Goal: Task Accomplishment & Management: Complete application form

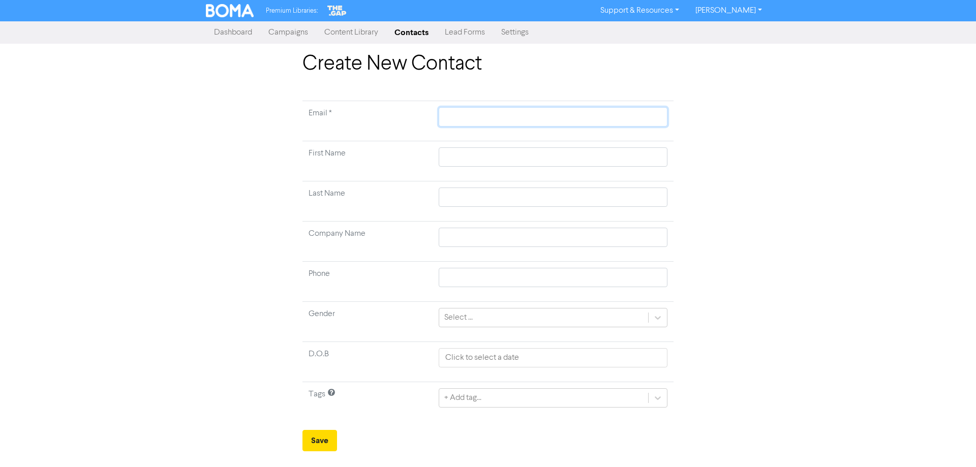
click at [464, 118] on input "text" at bounding box center [553, 116] width 229 height 19
type input "B"
type input "BO"
type input "[PERSON_NAME]"
type input "BOBL"
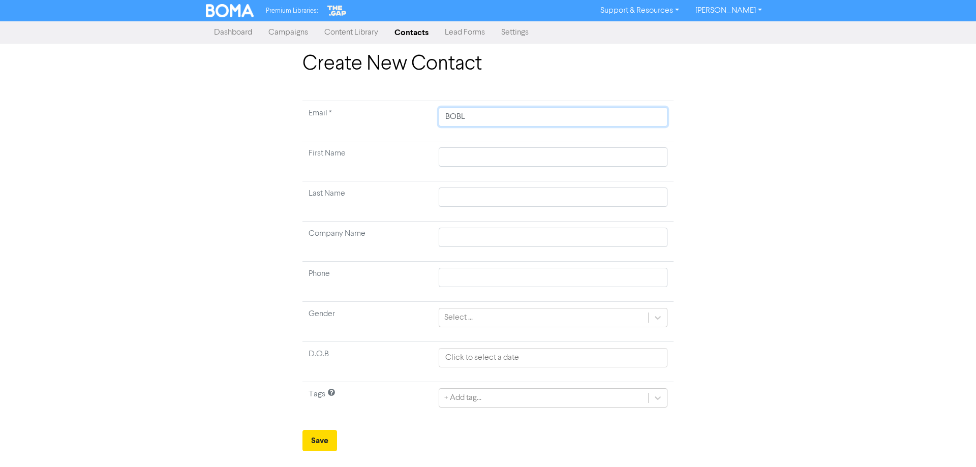
type input "BOBLA"
type input "BOBLAM"
type input "BOBLAM@"
type input "BOBLAM@X"
type input "BOBLAM@XT"
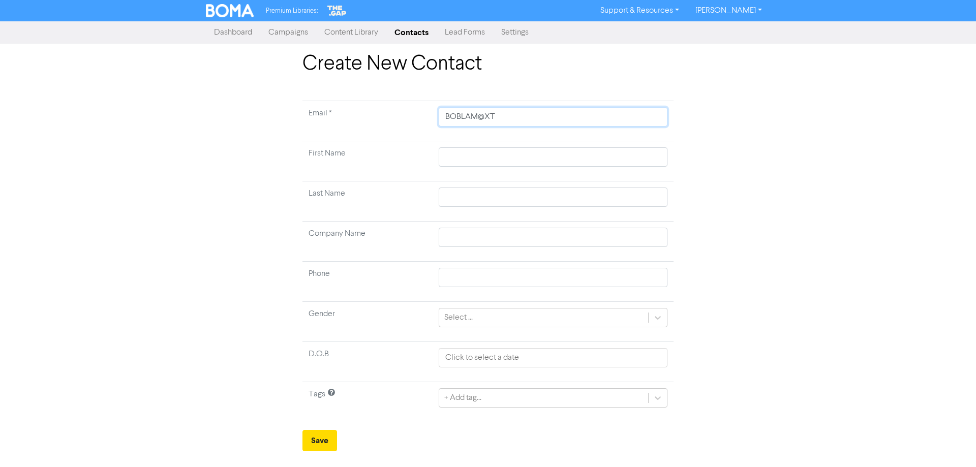
type input "BOBLAM@XTR"
type input "BOBLAM@XTRA"
type input "BOBLAM@XTRA."
type input "BOBLAM@XTRA.C"
type input "[EMAIL_ADDRESS][DOMAIN_NAME]"
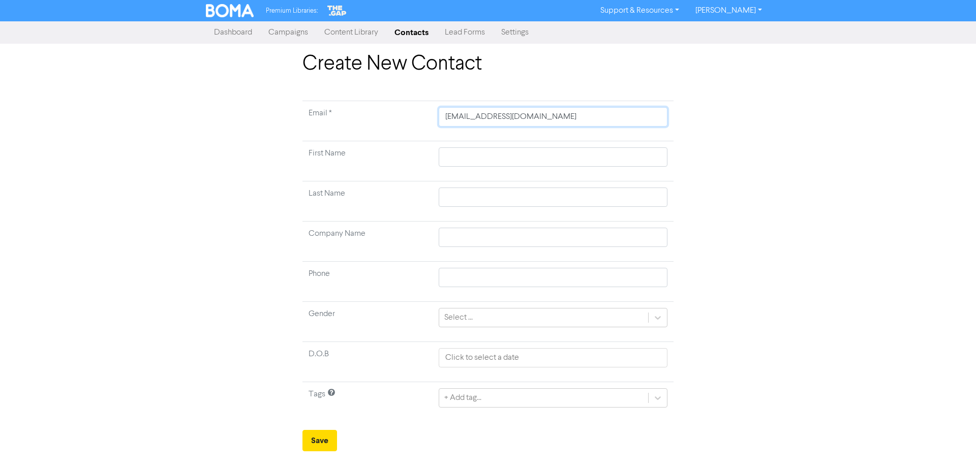
type input "[EMAIL_ADDRESS][DOMAIN_NAME]."
type input "BOBLAM@XTRA.CO.N"
type input "[EMAIL_ADDRESS][DOMAIN_NAME]"
drag, startPoint x: 554, startPoint y: 117, endPoint x: 438, endPoint y: 118, distance: 115.9
click at [439, 118] on input "[EMAIL_ADDRESS][DOMAIN_NAME]" at bounding box center [553, 116] width 229 height 19
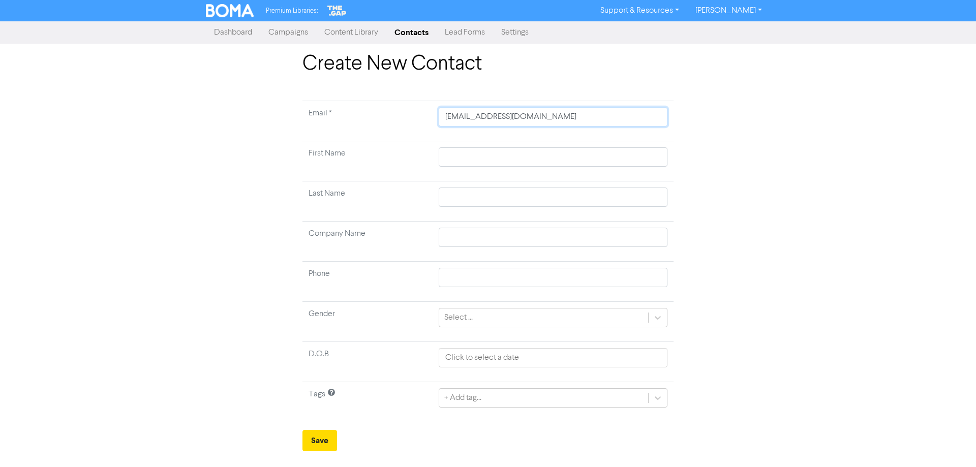
type input "b"
type input "bo"
type input "[PERSON_NAME]"
type input "bobl"
type input "bobla"
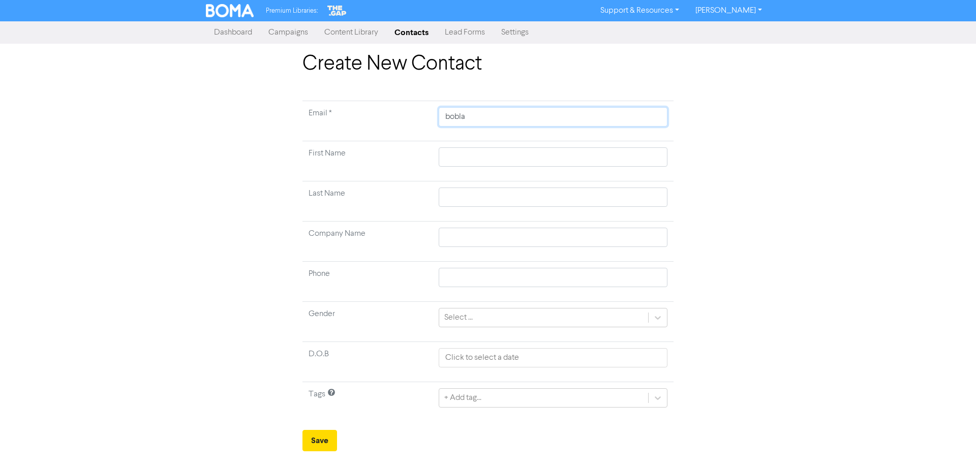
type input "boblam"
type input "boblam@"
type input "boblam@x"
type input "boblam@xt"
type input "boblam@xtr"
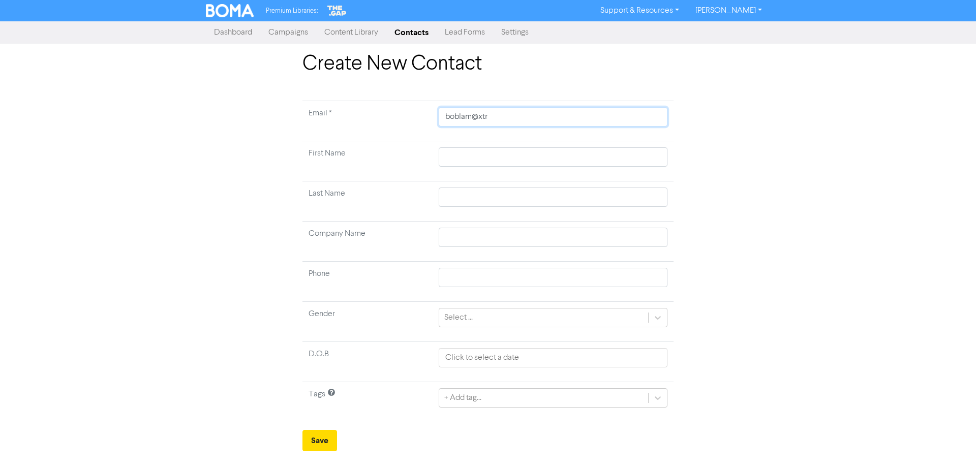
type input "boblam@xtra"
type input "boblam@xtra."
type input "boblam@xtra.c"
type input "[EMAIL_ADDRESS][DOMAIN_NAME]"
type input "[EMAIL_ADDRESS][DOMAIN_NAME]."
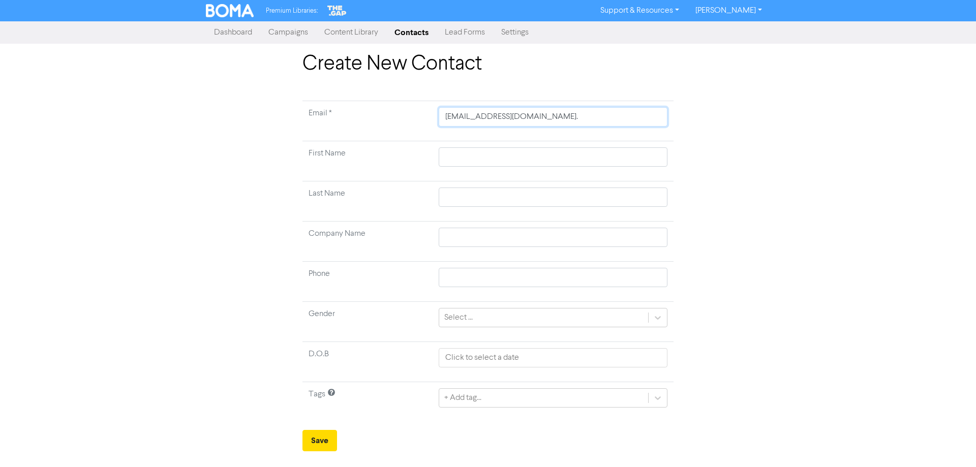
type input "boblam@xtra.co.n"
type input "[EMAIL_ADDRESS][DOMAIN_NAME]"
click at [492, 157] on input "text" at bounding box center [553, 156] width 229 height 19
type input "B"
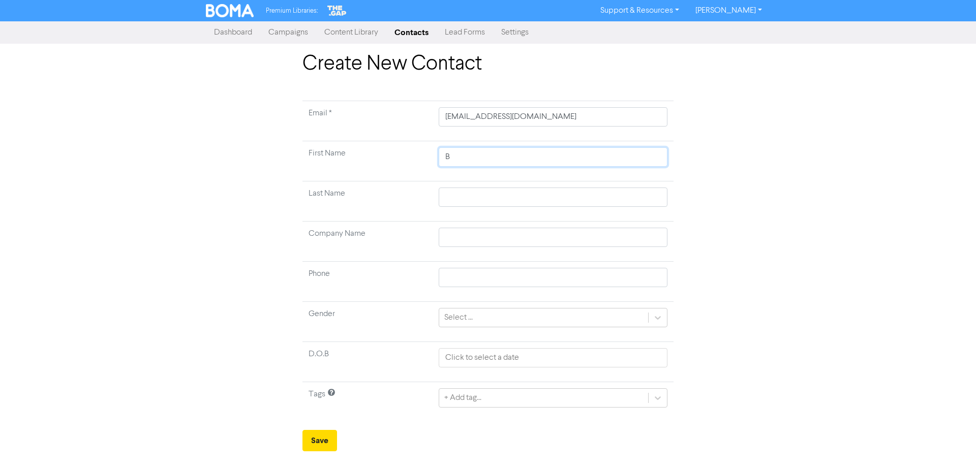
type input "Bo"
type input "[PERSON_NAME]"
type input "Bo"
type input "B"
type input "T"
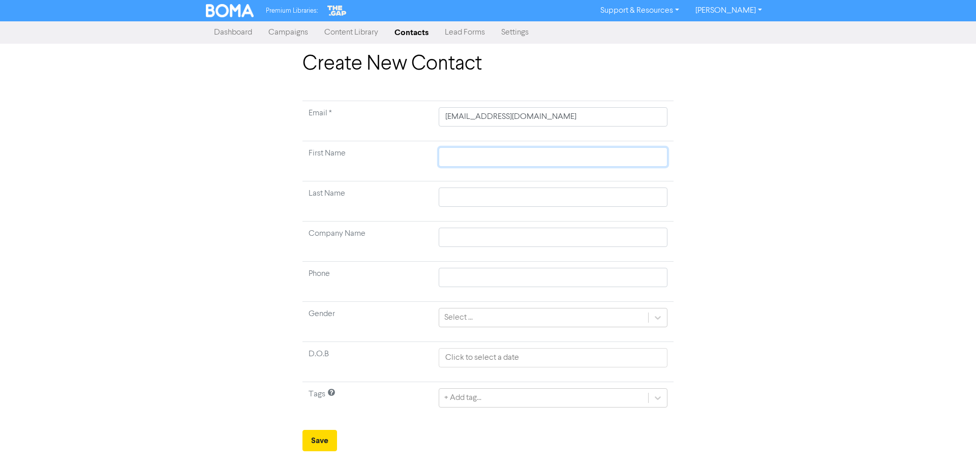
type input "r"
type input "T"
type input "R"
type input "Ro"
type input "[PERSON_NAME]"
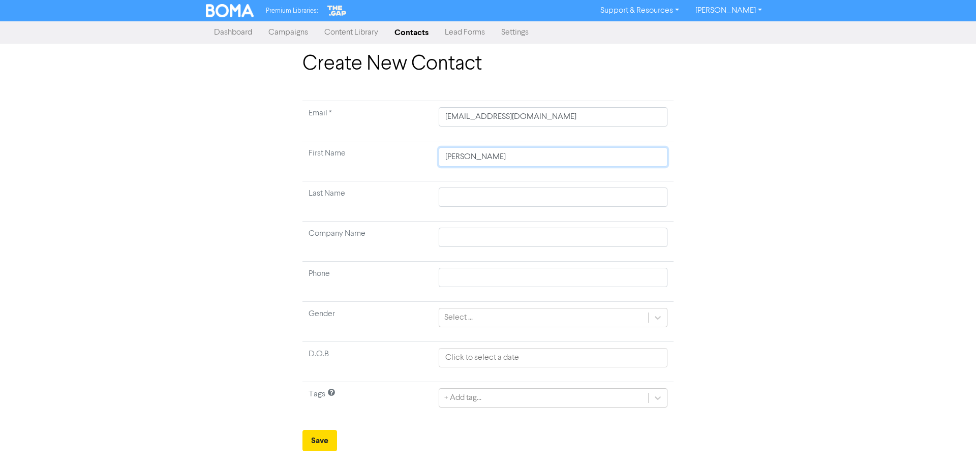
type input "Robe"
type input "Rober"
type input "[PERSON_NAME]"
type input "[PERSON_NAME] &"
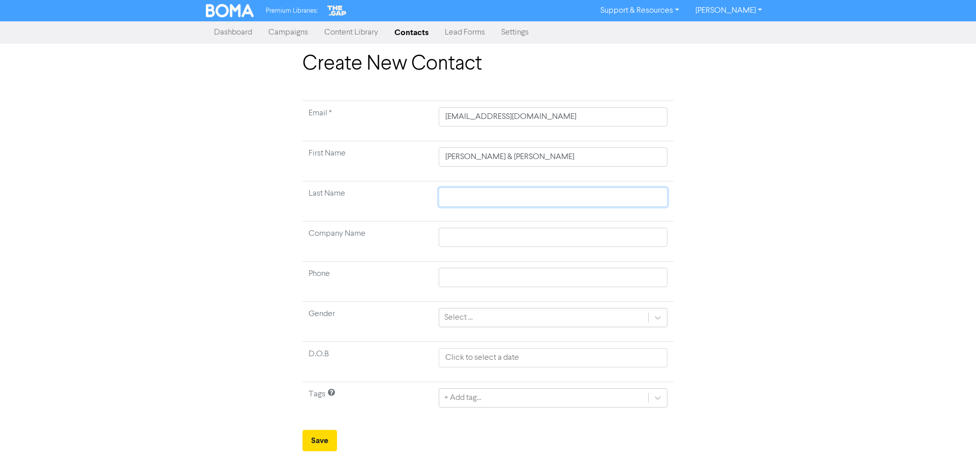
click at [500, 197] on input "text" at bounding box center [553, 197] width 229 height 19
drag, startPoint x: 332, startPoint y: 447, endPoint x: 357, endPoint y: 387, distance: 65.6
click at [332, 447] on button "Save" at bounding box center [319, 440] width 35 height 21
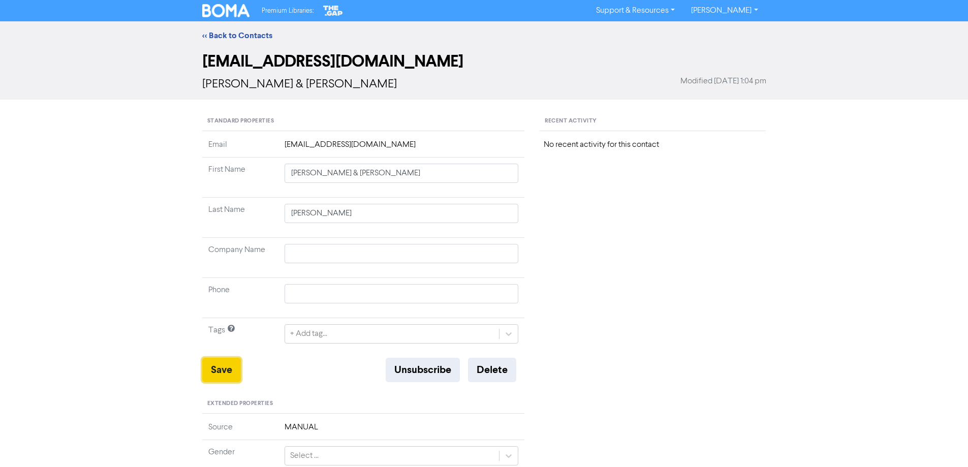
click at [206, 365] on button "Save" at bounding box center [221, 370] width 39 height 24
click at [649, 215] on div "Recent Activity No recent activity for this contact" at bounding box center [652, 428] width 241 height 633
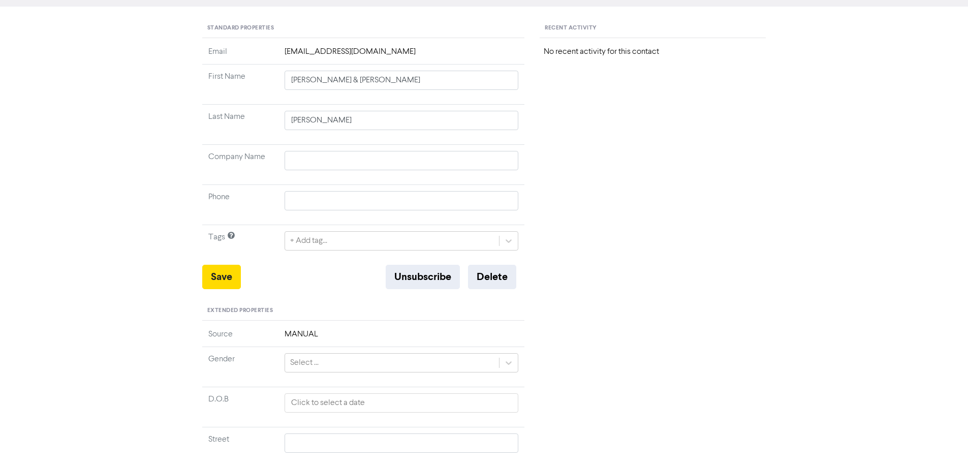
scroll to position [203, 0]
